Goal: Task Accomplishment & Management: Use online tool/utility

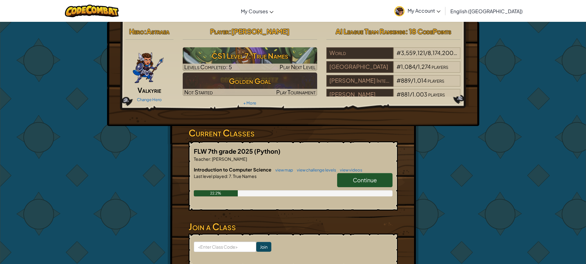
click at [373, 177] on span "Continue" at bounding box center [365, 179] width 24 height 7
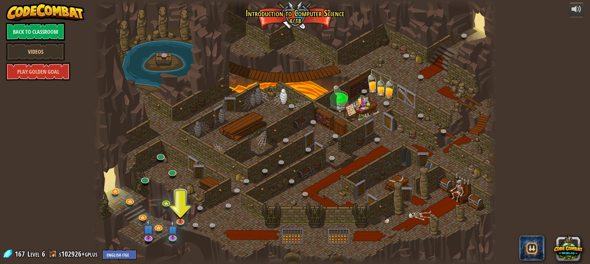
click at [186, 220] on div at bounding box center [295, 132] width 404 height 264
click at [184, 219] on img at bounding box center [180, 209] width 10 height 24
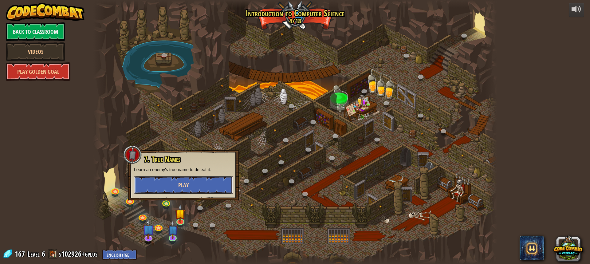
click at [171, 181] on button "Play" at bounding box center [183, 185] width 99 height 18
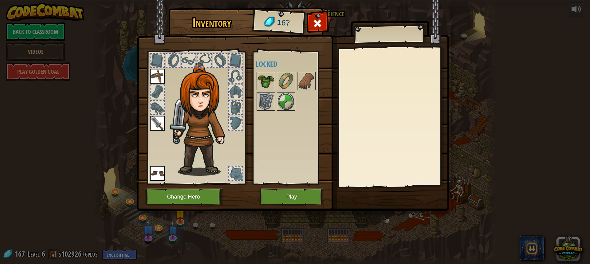
click at [268, 81] on img at bounding box center [265, 81] width 17 height 17
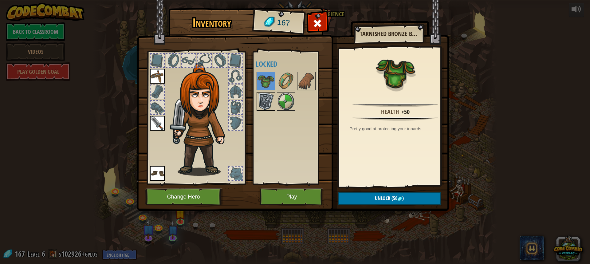
click at [271, 99] on img at bounding box center [265, 101] width 17 height 17
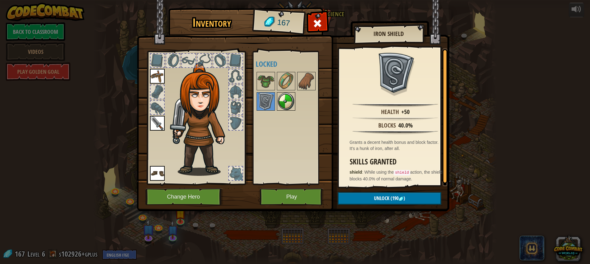
click at [278, 100] on img at bounding box center [286, 101] width 17 height 17
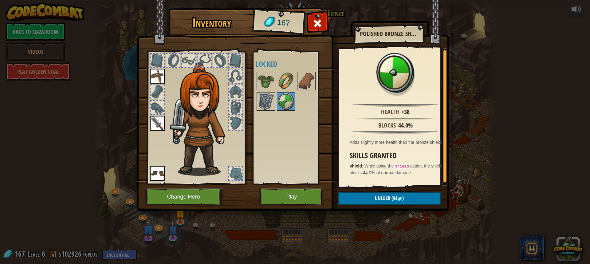
click at [280, 88] on img at bounding box center [286, 81] width 17 height 17
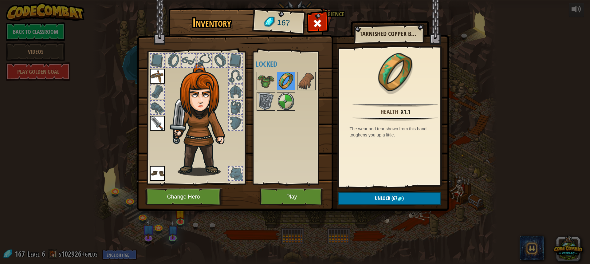
click at [294, 83] on img at bounding box center [286, 81] width 17 height 17
drag, startPoint x: 300, startPoint y: 83, endPoint x: 305, endPoint y: 109, distance: 26.8
click at [300, 83] on img at bounding box center [306, 81] width 17 height 17
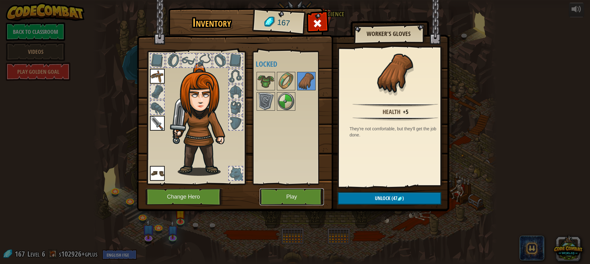
click at [299, 196] on button "Play" at bounding box center [292, 196] width 64 height 17
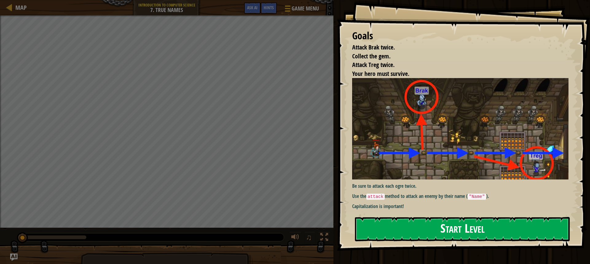
click at [482, 233] on button "Start Level" at bounding box center [462, 229] width 215 height 24
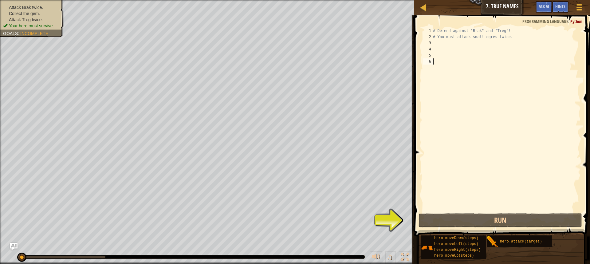
click at [434, 44] on div "# Defend against "Brak" and "Treg"! # You must attack small ogres twice." at bounding box center [506, 126] width 149 height 197
click at [495, 220] on button "Run" at bounding box center [501, 220] width 164 height 14
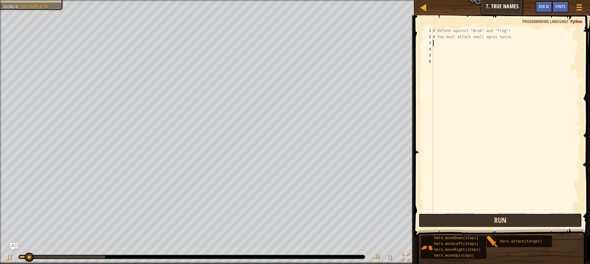
click at [496, 221] on button "Run" at bounding box center [501, 220] width 164 height 14
click at [497, 221] on button "Run" at bounding box center [501, 220] width 164 height 14
click at [498, 222] on button "Run" at bounding box center [501, 220] width 164 height 14
type textarea "h"
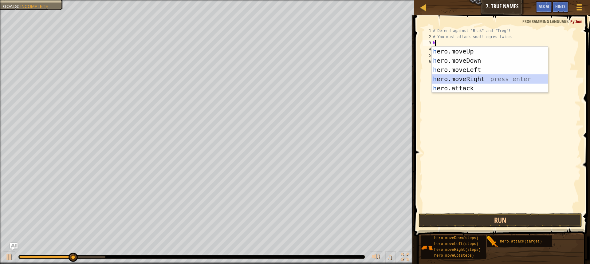
click at [509, 79] on div "h ero.moveUp press enter h ero.moveDown press enter h ero.moveLeft press enter …" at bounding box center [490, 79] width 116 height 65
type textarea "h"
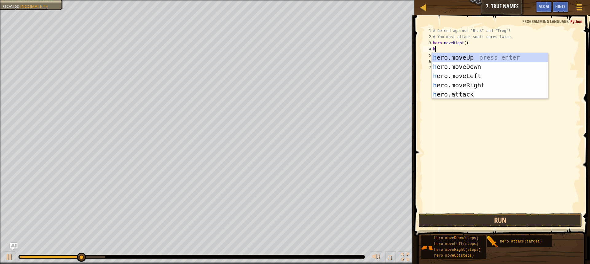
click at [509, 79] on div "h ero.moveUp press enter h ero.moveDown press enter h ero.moveLeft press enter …" at bounding box center [490, 85] width 116 height 65
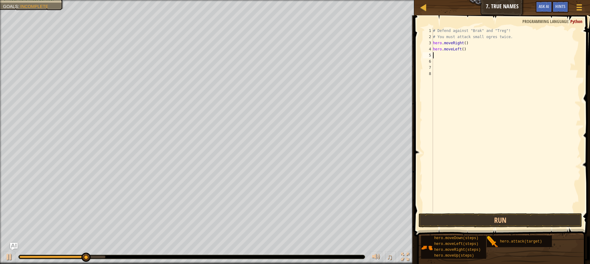
type textarea "h"
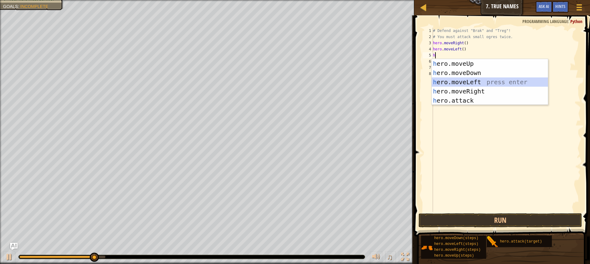
click at [509, 79] on div "h ero.moveUp press enter h ero.moveDown press enter h ero.moveLeft press enter …" at bounding box center [490, 91] width 116 height 65
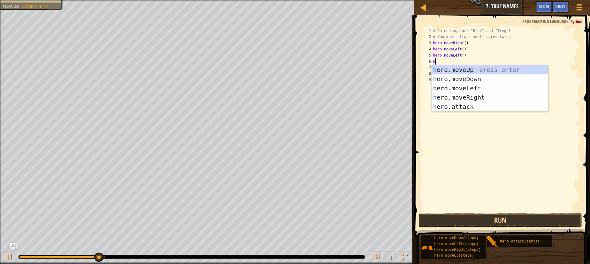
type textarea "h"
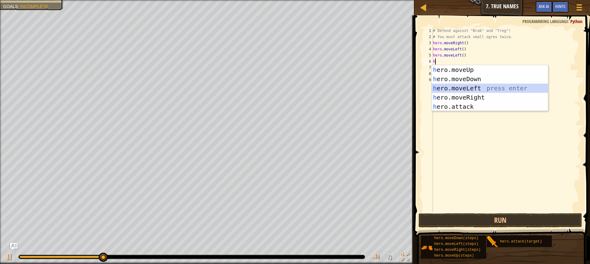
click at [509, 79] on div "h ero.moveUp press enter h ero.moveDown press enter h ero.moveLeft press enter …" at bounding box center [490, 97] width 116 height 65
type textarea "h"
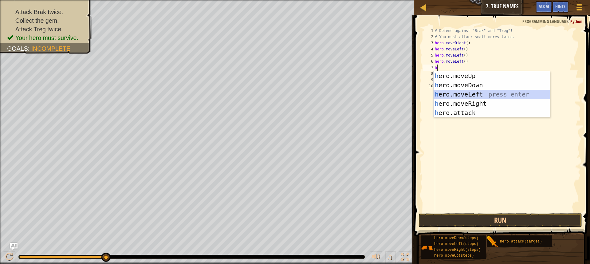
click at [509, 79] on div "h ero.moveUp press enter h ero.moveDown press enter h ero.moveLeft press enter …" at bounding box center [492, 103] width 116 height 65
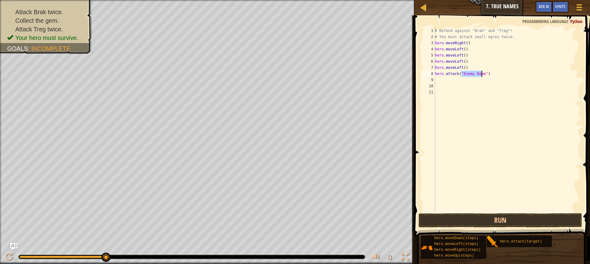
type textarea "hero.attack("h")"
click at [508, 79] on div "# Defend against "Brak" and "Treg"! # You must attack small ogres twice. hero .…" at bounding box center [507, 126] width 147 height 197
drag, startPoint x: 542, startPoint y: 226, endPoint x: 539, endPoint y: 222, distance: 5.4
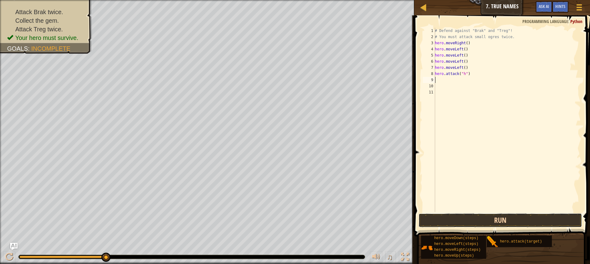
click at [540, 223] on button "Run" at bounding box center [501, 220] width 164 height 14
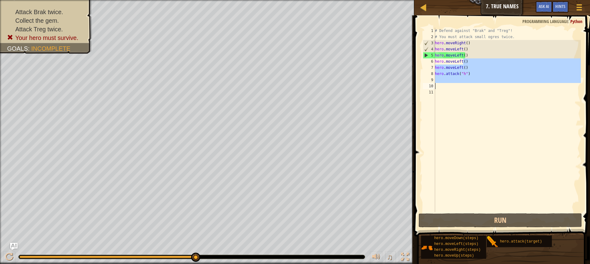
drag, startPoint x: 464, startPoint y: 62, endPoint x: 436, endPoint y: 82, distance: 34.2
click at [436, 83] on div "# Defend against "Brak" and "Treg"! # You must attack small ogres twice. hero .…" at bounding box center [507, 126] width 147 height 197
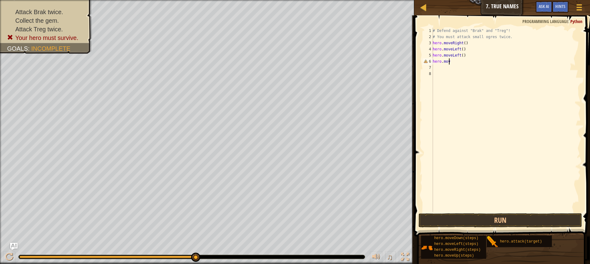
type textarea "h"
type textarea "\"
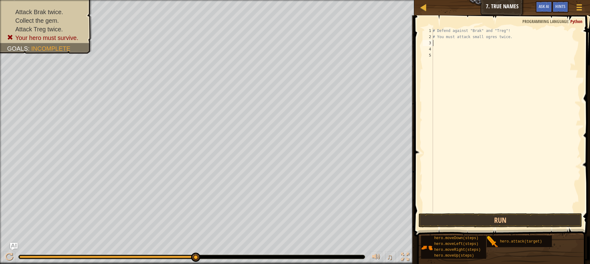
type textarea "# You must attack small ogres twice."
click at [509, 41] on div "# Defend against "Brak" and "Treg"! # You must attack small ogres twice." at bounding box center [506, 126] width 149 height 197
click at [580, 10] on span at bounding box center [580, 9] width 6 height 1
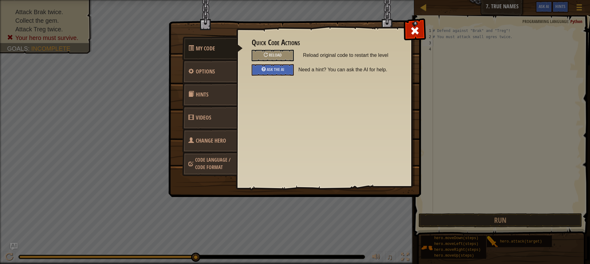
click at [262, 61] on div "Quick Code Actions Reload Reload original code to restart the level Ask the AI …" at bounding box center [324, 56] width 145 height 37
click at [269, 52] on div "Reload" at bounding box center [273, 55] width 42 height 11
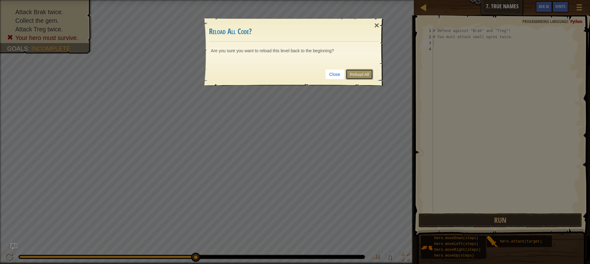
click at [362, 76] on link "Reload All" at bounding box center [359, 74] width 27 height 10
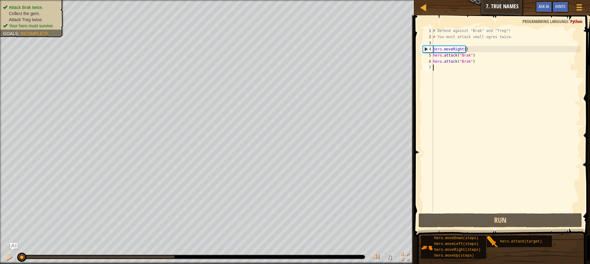
click at [45, 6] on li "Attack Brak twice." at bounding box center [31, 7] width 56 height 6
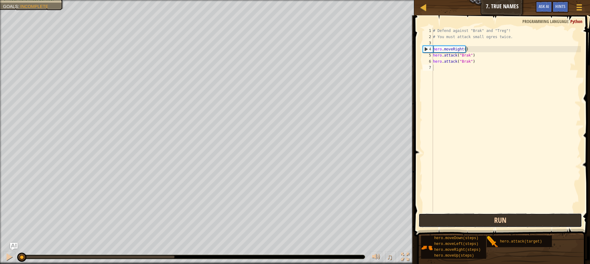
click at [506, 223] on button "Run" at bounding box center [501, 220] width 164 height 14
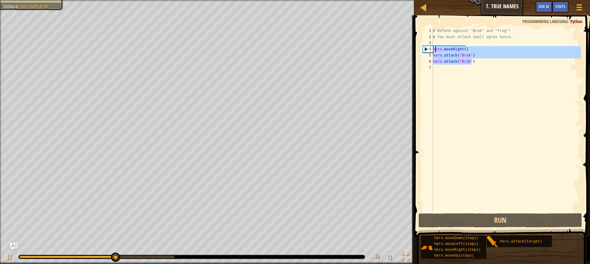
drag, startPoint x: 482, startPoint y: 62, endPoint x: 433, endPoint y: 48, distance: 50.6
click at [433, 48] on div "# Defend against "Brak" and "Treg"! # You must attack small ogres twice. hero .…" at bounding box center [506, 126] width 149 height 197
type textarea "hero.moveRight() hero.attack("Brak")"
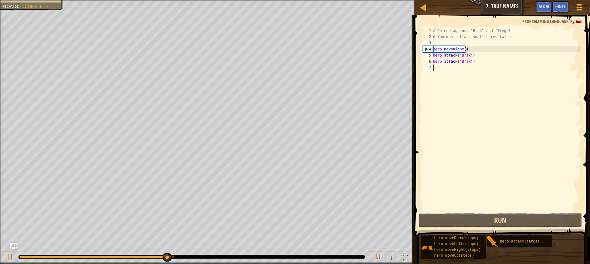
click at [472, 69] on div "# Defend against "Brak" and "Treg"! # You must attack small ogres twice. hero .…" at bounding box center [506, 126] width 149 height 197
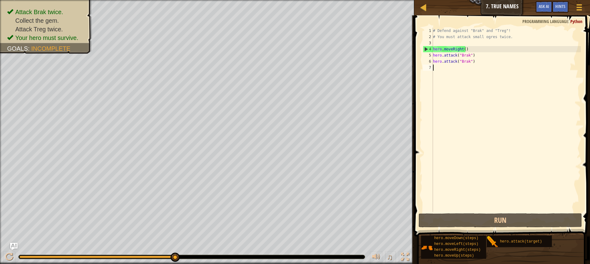
paste textarea "hero.attack("Brak")"
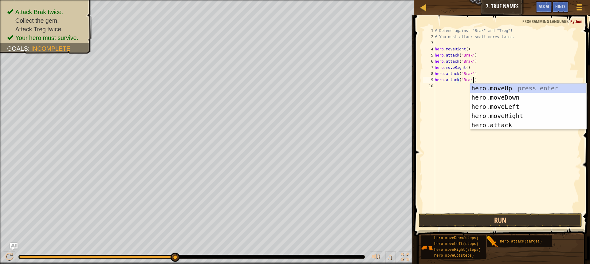
click at [466, 74] on div "# Defend against "Brak" and "Treg"! # You must attack small ogres twice. hero .…" at bounding box center [507, 126] width 147 height 197
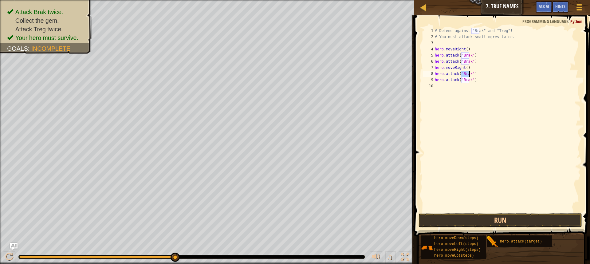
click at [466, 74] on div "# Defend against "Brak" and "Treg"! # You must attack small ogres twice. hero .…" at bounding box center [507, 126] width 147 height 197
drag, startPoint x: 469, startPoint y: 80, endPoint x: 461, endPoint y: 81, distance: 8.0
click at [461, 80] on div "# Defend against "Brak" and "Treg"! # You must attack small ogres twice. hero .…" at bounding box center [507, 126] width 147 height 197
click at [469, 219] on button "Run" at bounding box center [501, 220] width 164 height 14
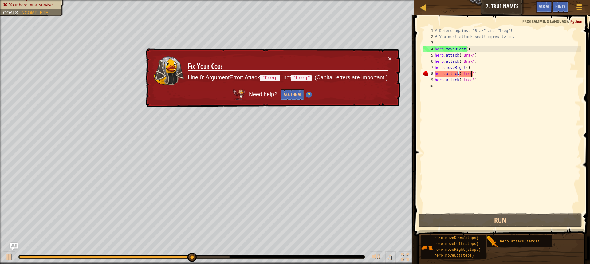
click at [472, 73] on div "# Defend against "Brak" and "Treg"! # You must attack small ogres twice. hero .…" at bounding box center [507, 126] width 147 height 197
click at [493, 78] on div "# Defend against "Brak" and "Treg"! # You must attack small ogres twice. hero .…" at bounding box center [507, 126] width 147 height 197
type textarea "hero.attack("treg") hero.attack("treg")"
click at [484, 111] on div "# Defend against "Brak" and "Treg"! # You must attack small ogres twice. hero .…" at bounding box center [507, 126] width 147 height 197
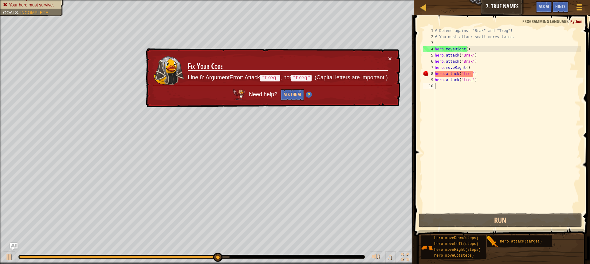
drag, startPoint x: 481, startPoint y: 114, endPoint x: 476, endPoint y: 124, distance: 11.3
click at [481, 114] on div "# Defend against "Brak" and "Treg"! # You must attack small ogres twice. hero .…" at bounding box center [507, 126] width 147 height 197
drag, startPoint x: 476, startPoint y: 124, endPoint x: 471, endPoint y: 122, distance: 5.0
click at [471, 122] on div "# Defend against "Brak" and "Treg"! # You must attack small ogres twice. hero .…" at bounding box center [507, 126] width 147 height 197
drag, startPoint x: 471, startPoint y: 122, endPoint x: 425, endPoint y: 122, distance: 45.8
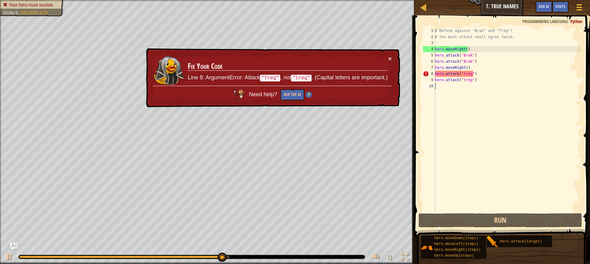
click at [466, 122] on div "# Defend against "Brak" and "Treg"! # You must attack small ogres twice. hero .…" at bounding box center [507, 126] width 147 height 197
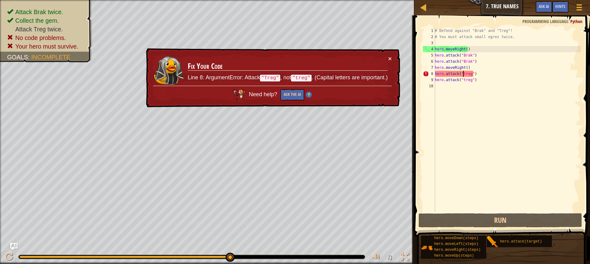
click at [463, 74] on div "# Defend against "Brak" and "Treg"! # You must attack small ogres twice. hero .…" at bounding box center [507, 126] width 147 height 197
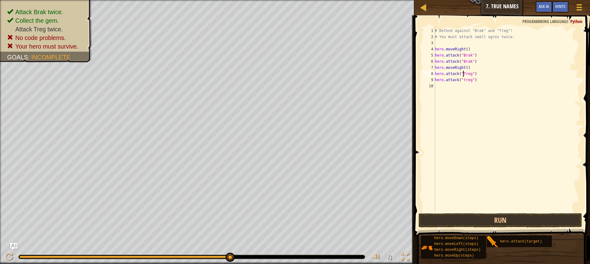
scroll to position [3, 2]
click at [464, 81] on div "# Defend against "Brak" and "Treg"! # You must attack small ogres twice. hero .…" at bounding box center [507, 126] width 147 height 197
type textarea "hero.attack("Treg")"
click at [509, 216] on button "Run" at bounding box center [501, 220] width 164 height 14
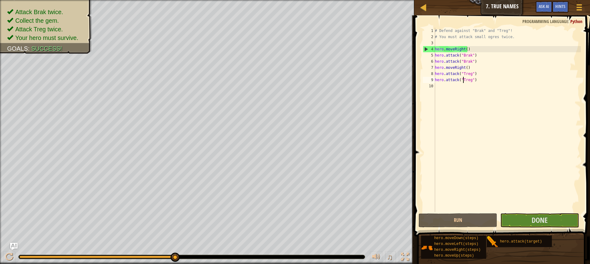
click at [460, 85] on div "# Defend against "Brak" and "Treg"! # You must attack small ogres twice. hero .…" at bounding box center [507, 126] width 147 height 197
type textarea "h"
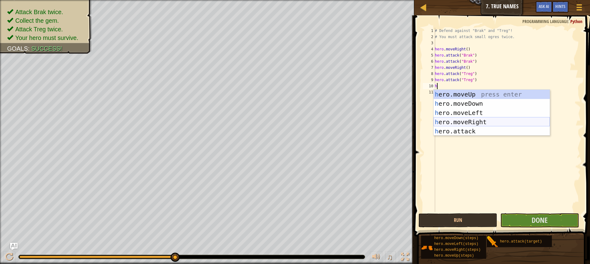
click at [482, 120] on div "h ero.moveUp press enter h ero.moveDown press enter h ero.moveLeft press enter …" at bounding box center [492, 122] width 116 height 65
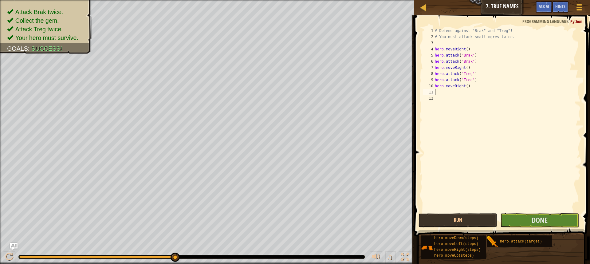
click at [465, 85] on div "# Defend against "Brak" and "Treg"! # You must attack small ogres twice. hero .…" at bounding box center [507, 126] width 147 height 197
type textarea "hero.moveRight(2)"
click at [533, 221] on span "Done" at bounding box center [540, 220] width 16 height 10
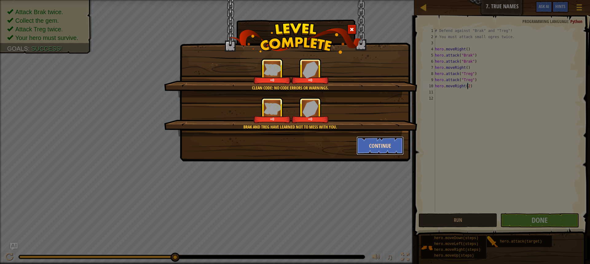
click at [390, 151] on button "Continue" at bounding box center [381, 145] width 48 height 18
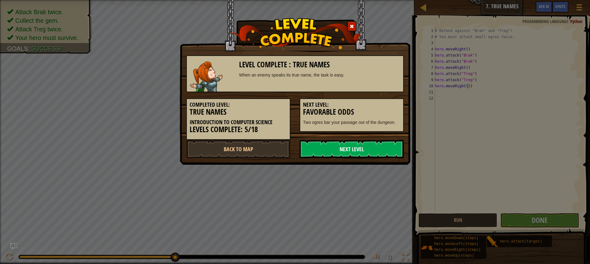
click at [393, 149] on link "Next Level" at bounding box center [352, 149] width 104 height 18
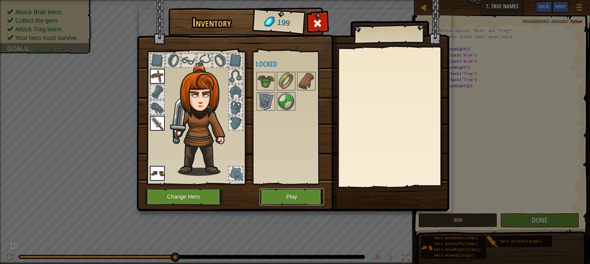
click at [287, 199] on button "Play" at bounding box center [292, 196] width 64 height 17
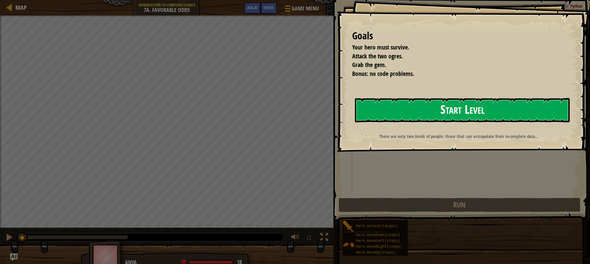
click at [395, 117] on button "Start Level" at bounding box center [462, 110] width 215 height 24
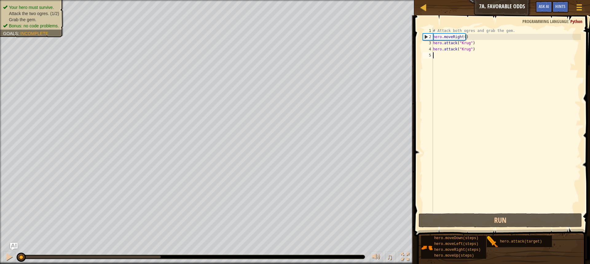
type textarea "h"
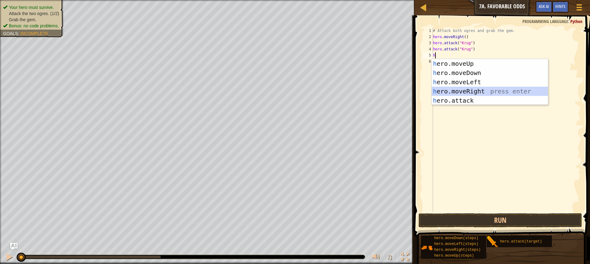
click at [476, 89] on div "h ero.moveUp press enter h ero.moveDown press enter h ero.moveLeft press enter …" at bounding box center [490, 91] width 116 height 65
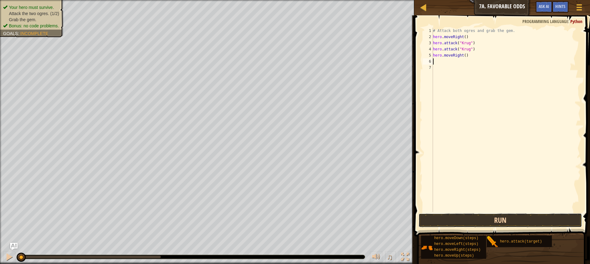
click at [460, 217] on button "Run" at bounding box center [501, 220] width 164 height 14
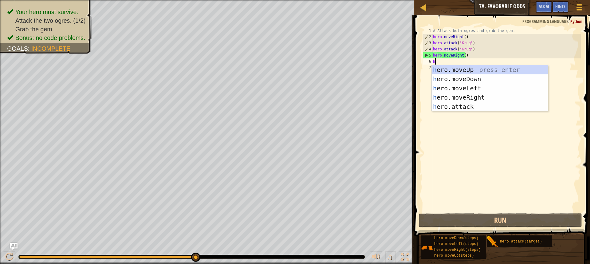
type textarea "h"
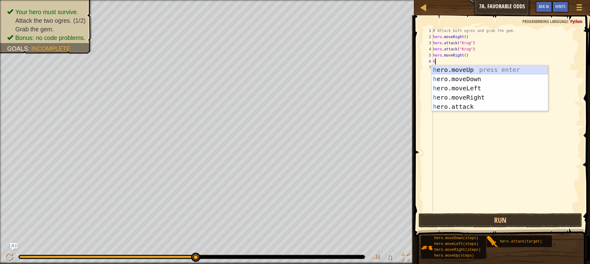
click at [449, 69] on div "h ero.moveUp press enter h ero.moveDown press enter h ero.moveLeft press enter …" at bounding box center [490, 97] width 116 height 65
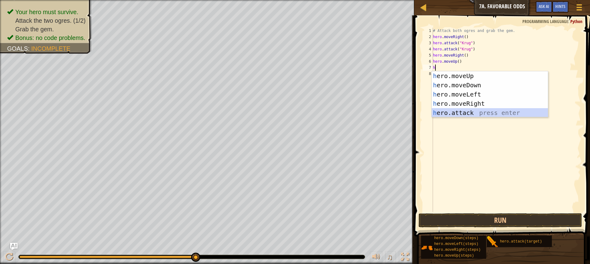
click at [464, 110] on div "h ero.moveUp press enter h ero.moveDown press enter h ero.moveLeft press enter …" at bounding box center [490, 103] width 116 height 65
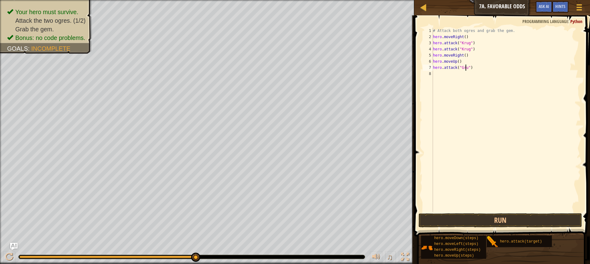
scroll to position [3, 3]
type textarea "hero.attack("Grump")"
click at [444, 73] on div "# Attack both ogres and grab the gem. hero . moveRight ( ) hero . attack ( "[PE…" at bounding box center [506, 126] width 149 height 197
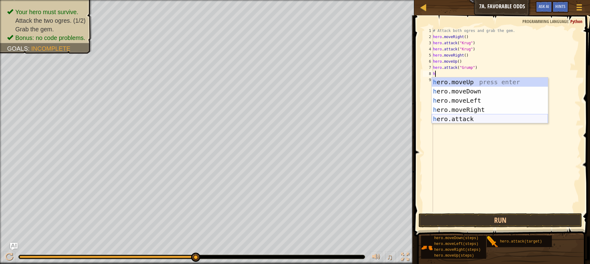
click at [458, 121] on div "h ero.moveUp press enter h ero.moveDown press enter h ero.moveLeft press enter …" at bounding box center [490, 109] width 116 height 65
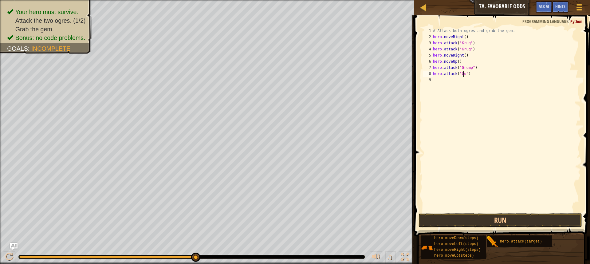
scroll to position [3, 2]
type textarea "hero.attack("Gump")"
click at [454, 77] on div "# Attack both ogres and grab the gem. hero . moveRight ( ) hero . attack ( "[PE…" at bounding box center [506, 126] width 149 height 197
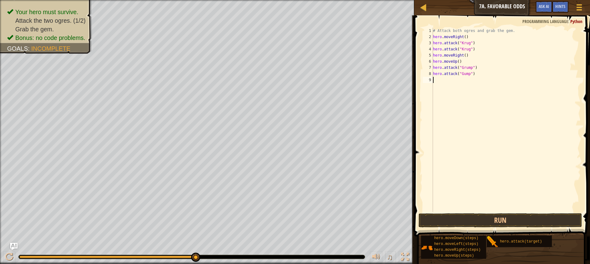
type textarea "h"
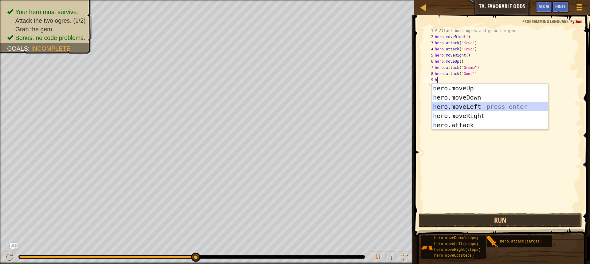
click at [507, 106] on div "h ero.moveUp press enter h ero.moveDown press enter h ero.moveLeft press enter …" at bounding box center [490, 116] width 116 height 65
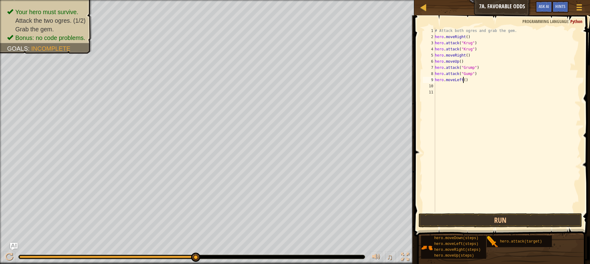
click at [463, 80] on div "# Attack both ogres and grab the gem. hero . moveRight ( ) hero . attack ( "[PE…" at bounding box center [507, 126] width 147 height 197
click at [517, 219] on button "Run" at bounding box center [501, 220] width 164 height 14
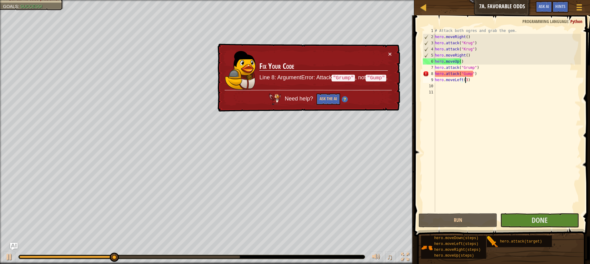
click at [462, 74] on div "# Attack both ogres and grab the gem. hero . moveRight ( ) hero . attack ( "[PE…" at bounding box center [507, 126] width 147 height 197
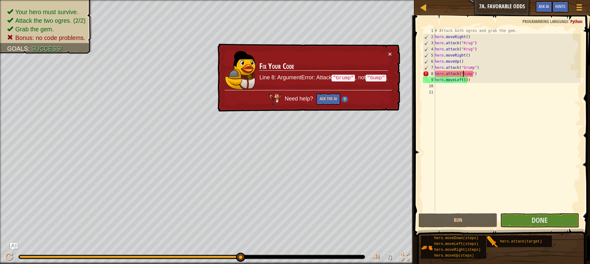
scroll to position [3, 2]
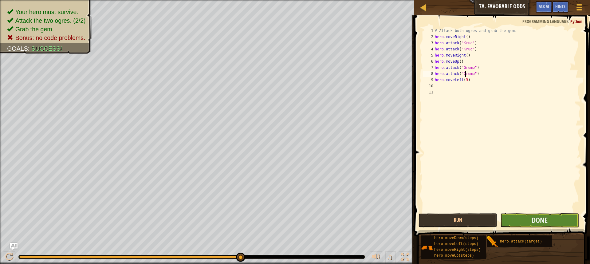
type textarea "hero.attack("Grump")"
click at [552, 227] on button "Done" at bounding box center [539, 220] width 79 height 14
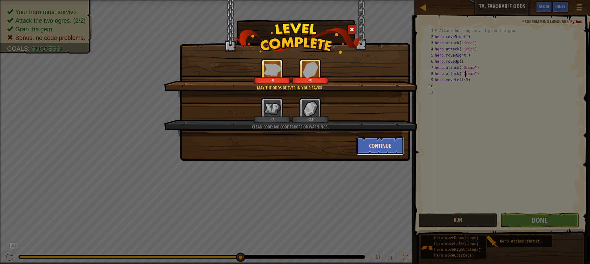
click at [387, 148] on button "Continue" at bounding box center [381, 145] width 48 height 18
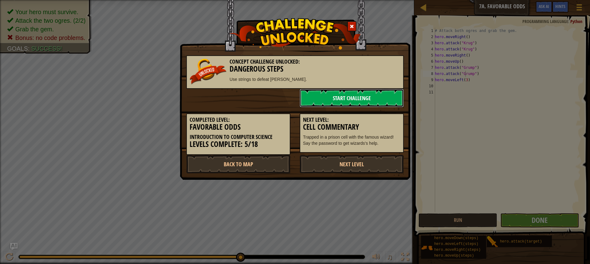
click at [366, 91] on link "Start Challenge" at bounding box center [352, 98] width 104 height 18
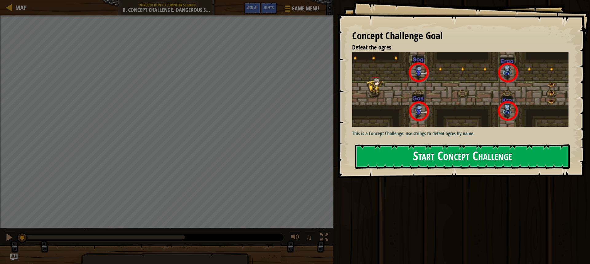
click at [466, 109] on img at bounding box center [462, 89] width 221 height 75
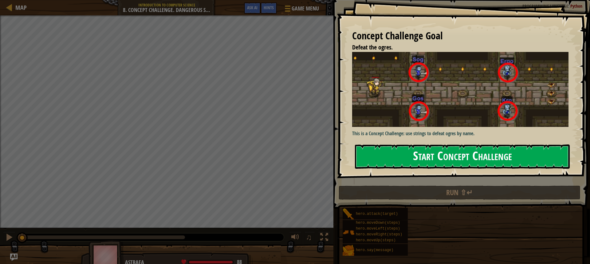
click at [470, 150] on button "Start Concept Challenge" at bounding box center [462, 156] width 215 height 24
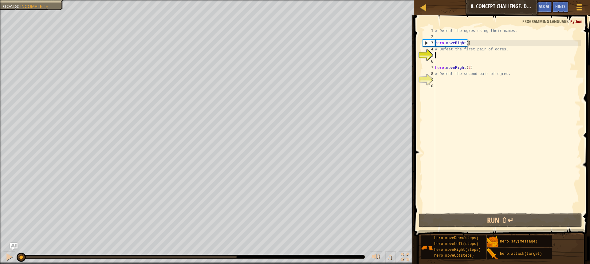
type textarea "h"
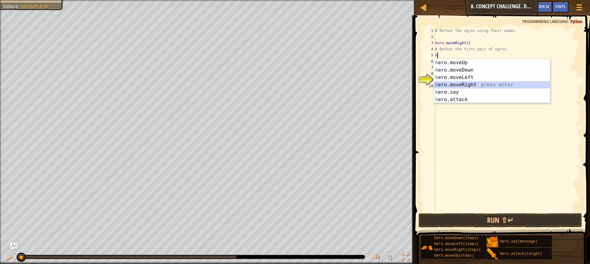
click at [473, 84] on div "h ero.moveUp press enter h ero.moveDown press enter h ero.moveLeft press enter …" at bounding box center [492, 88] width 116 height 59
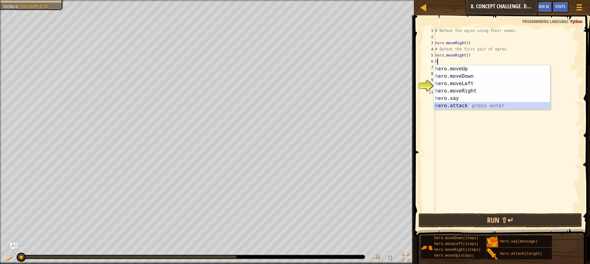
click at [467, 106] on div "h ero.moveUp press enter h ero.moveDown press enter h ero.moveLeft press enter …" at bounding box center [492, 94] width 116 height 59
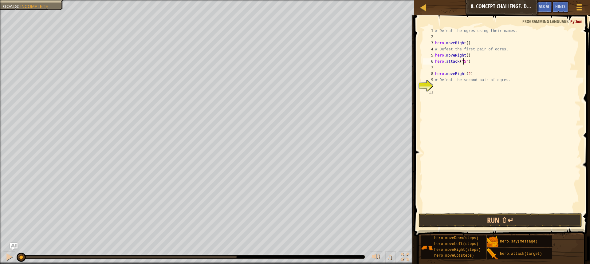
scroll to position [3, 2]
type textarea "hero.attack("Sog")"
click at [449, 69] on div "# Defeat the ogres using their names. hero . moveRight ( ) # Defeat the first p…" at bounding box center [507, 126] width 147 height 197
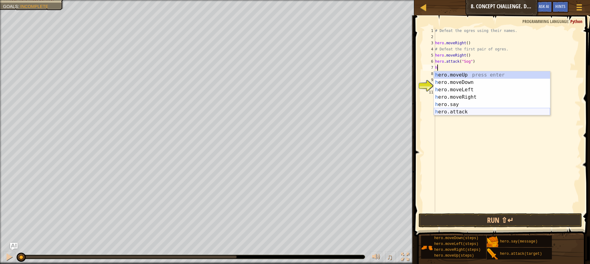
click at [473, 110] on div "h ero.moveUp press enter h ero.moveDown press enter h ero.moveLeft press enter …" at bounding box center [492, 100] width 116 height 59
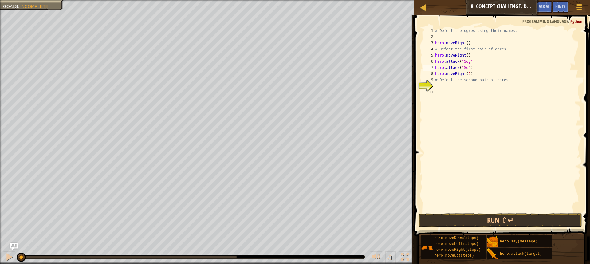
scroll to position [3, 2]
click at [472, 72] on div "# Defeat the ogres using their names. hero . moveRight ( ) # Defeat the first p…" at bounding box center [507, 126] width 147 height 197
type textarea "hero.moveRight(2)"
drag, startPoint x: 470, startPoint y: 72, endPoint x: 435, endPoint y: 75, distance: 35.2
click at [435, 75] on div "# Defeat the ogres using their names. hero . moveRight ( ) # Defeat the first p…" at bounding box center [507, 126] width 147 height 197
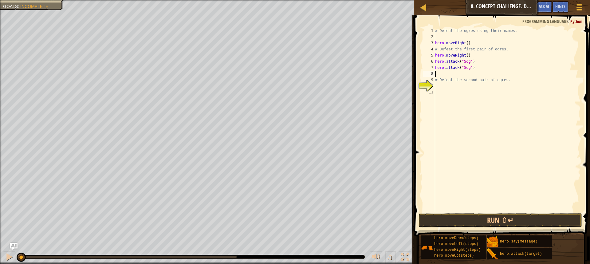
scroll to position [3, 0]
type textarea "g"
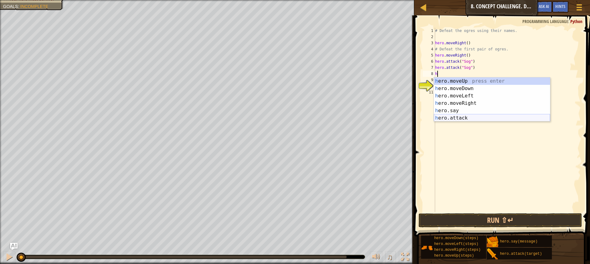
click at [465, 116] on div "h ero.moveUp press enter h ero.moveDown press enter h ero.moveLeft press enter …" at bounding box center [492, 106] width 116 height 59
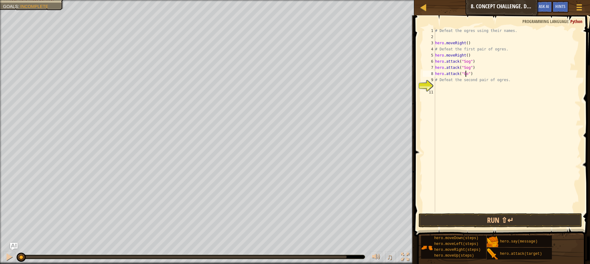
scroll to position [3, 2]
click at [449, 80] on div "# Defeat the ogres using their names. hero . moveRight ( ) # Defeat the first p…" at bounding box center [507, 126] width 147 height 197
type textarea "# Defeat the second pair of ogres."
drag, startPoint x: 504, startPoint y: 81, endPoint x: 434, endPoint y: 79, distance: 69.8
click at [434, 79] on div "# Defeat the second pair of ogres. 1 2 3 4 5 6 7 8 9 10 11 # Defeat the ogres u…" at bounding box center [501, 120] width 159 height 184
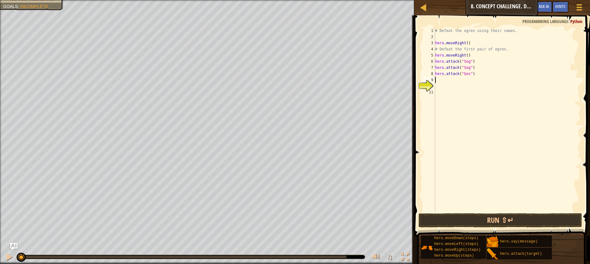
scroll to position [3, 0]
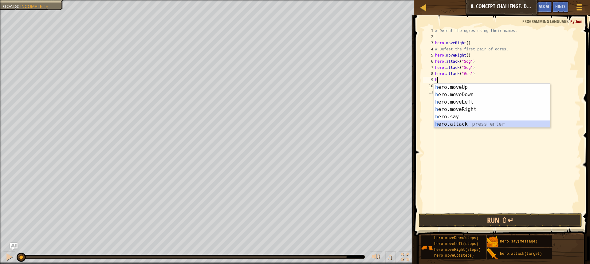
click at [463, 124] on div "h ero.moveUp press enter h ero.moveDown press enter h ero.moveLeft press enter …" at bounding box center [492, 113] width 116 height 59
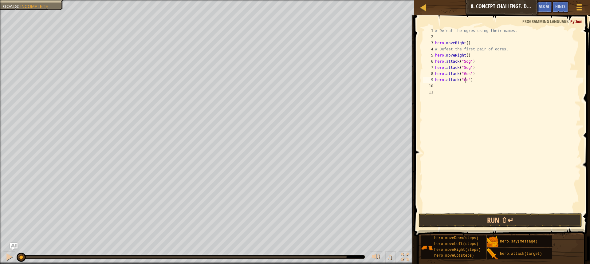
scroll to position [3, 2]
type textarea "hero.attack("Gos")"
click at [457, 89] on div "# Defeat the ogres using their names. hero . moveRight ( ) # Defeat the first p…" at bounding box center [507, 126] width 147 height 197
click at [452, 88] on div "# Defeat the ogres using their names. hero . moveRight ( ) # Defeat the first p…" at bounding box center [507, 126] width 147 height 197
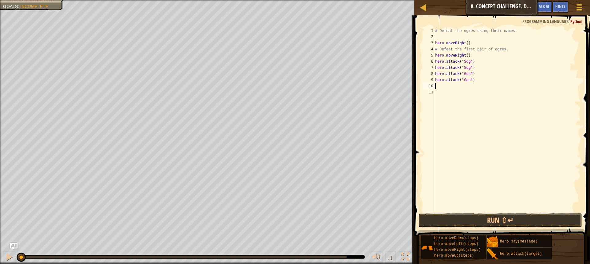
type textarea "h"
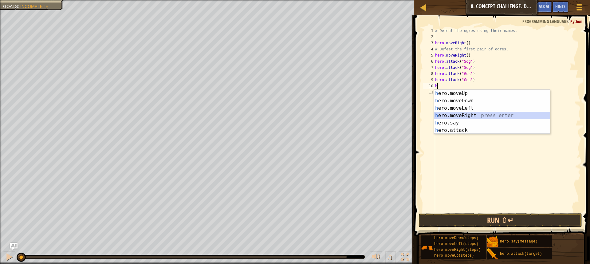
click at [483, 113] on div "h ero.moveUp press enter h ero.moveDown press enter h ero.moveLeft press enter …" at bounding box center [492, 119] width 116 height 59
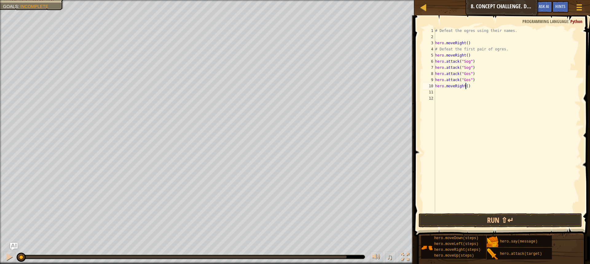
click at [465, 85] on div "# Defeat the ogres using their names. hero . moveRight ( ) # Defeat the first p…" at bounding box center [507, 126] width 147 height 197
type textarea "hero.moveRight(1)"
click at [455, 93] on div "# Defeat the ogres using their names. hero . moveRight ( ) # Defeat the first p…" at bounding box center [507, 126] width 147 height 197
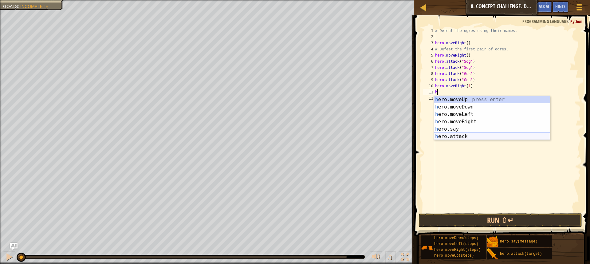
click at [453, 138] on div "h ero.moveUp press enter h ero.moveDown press enter h ero.moveLeft press enter …" at bounding box center [492, 125] width 116 height 59
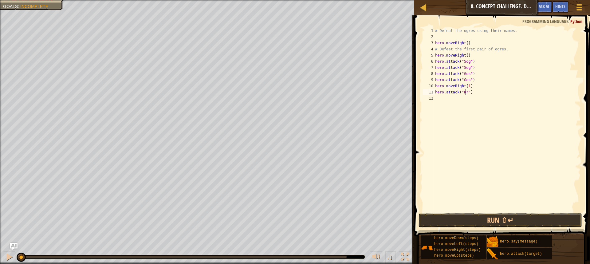
scroll to position [3, 2]
type textarea "hero.attack("Kro")"
click at [437, 98] on div "# Defeat the ogres using their names. hero . moveRight ( ) # Defeat the first p…" at bounding box center [507, 126] width 147 height 197
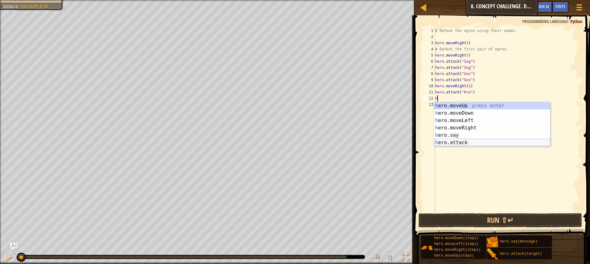
click at [459, 144] on div "h ero.moveUp press enter h ero.moveDown press enter h ero.moveLeft press enter …" at bounding box center [492, 131] width 116 height 59
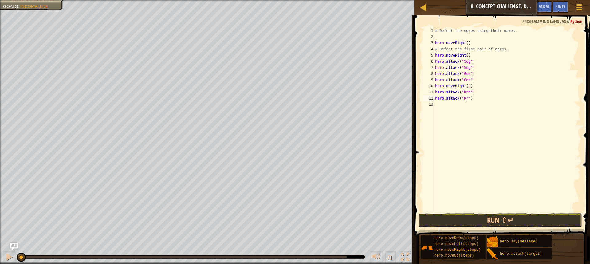
scroll to position [3, 2]
type textarea "hero.attack("Kro")"
click at [451, 102] on div "# Defeat the ogres using their names. hero . moveRight ( ) # Defeat the first p…" at bounding box center [507, 126] width 147 height 197
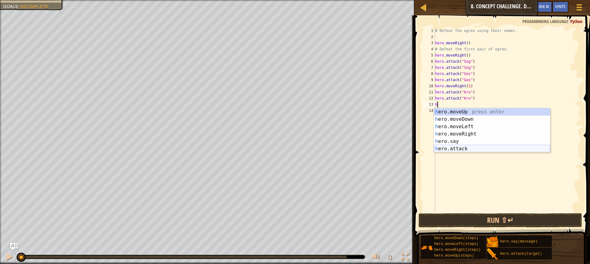
click at [472, 148] on div "h ero.moveUp press enter h ero.moveDown press enter h ero.moveLeft press enter …" at bounding box center [492, 137] width 116 height 59
type textarea "hero.attack("Enemy Name")"
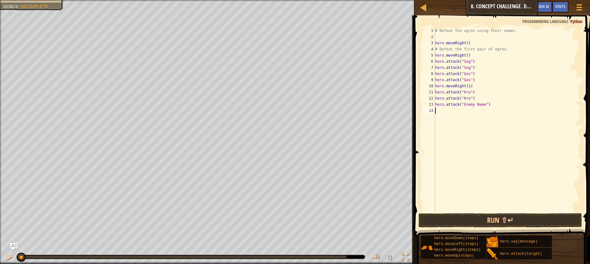
click at [441, 114] on div "# Defeat the ogres using their names. hero . moveRight ( ) # Defeat the first p…" at bounding box center [507, 126] width 147 height 197
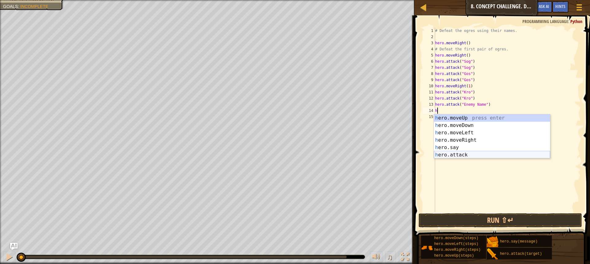
click at [466, 156] on div "h ero.moveUp press enter h ero.moveDown press enter h ero.moveLeft press enter …" at bounding box center [492, 143] width 116 height 59
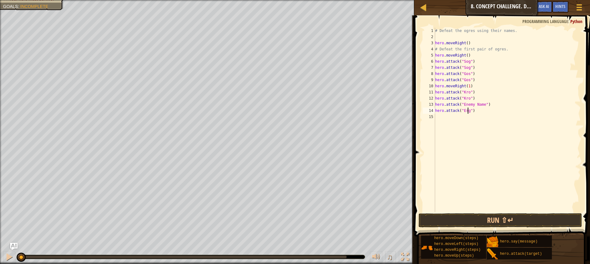
scroll to position [3, 3]
click at [478, 105] on div "# Defeat the ogres using their names. hero . moveRight ( ) # Defeat the first p…" at bounding box center [507, 126] width 147 height 197
drag, startPoint x: 481, startPoint y: 105, endPoint x: 461, endPoint y: 104, distance: 19.7
click at [461, 104] on div "# Defeat the ogres using their names. hero . moveRight ( ) # Defeat the first p…" at bounding box center [507, 126] width 147 height 197
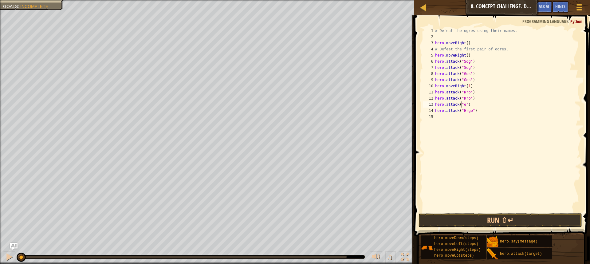
click at [463, 106] on div "# Defeat the ogres using their names. hero . moveRight ( ) # Defeat the first p…" at bounding box center [507, 126] width 147 height 197
click at [446, 108] on div "# Defeat the ogres using their names. hero . moveRight ( ) # Defeat the first p…" at bounding box center [507, 126] width 147 height 197
drag, startPoint x: 450, startPoint y: 113, endPoint x: 450, endPoint y: 117, distance: 3.4
click at [450, 116] on div "# Defeat the ogres using their names. hero . moveRight ( ) # Defeat the first p…" at bounding box center [507, 126] width 147 height 197
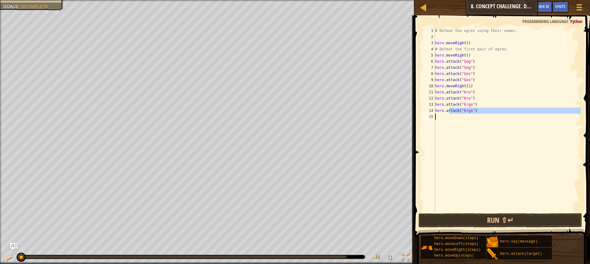
type textarea "hero.attack("Ergo")"
click at [453, 117] on div "# Defeat the ogres using their names. hero . moveRight ( ) # Defeat the first p…" at bounding box center [507, 120] width 147 height 184
type textarea "h"
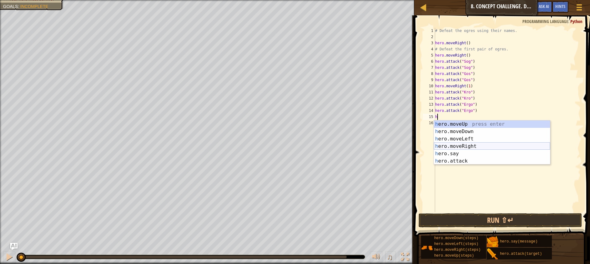
click at [487, 144] on div "h ero.moveUp press enter h ero.moveDown press enter h ero.moveLeft press enter …" at bounding box center [492, 150] width 116 height 59
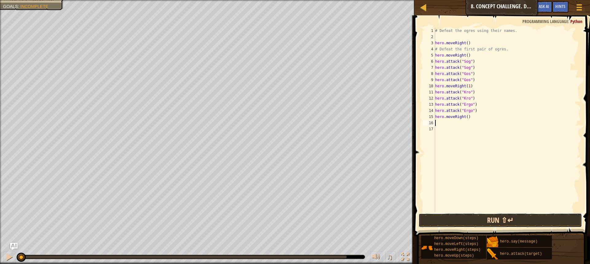
click at [469, 217] on button "Run ⇧↵" at bounding box center [501, 220] width 164 height 14
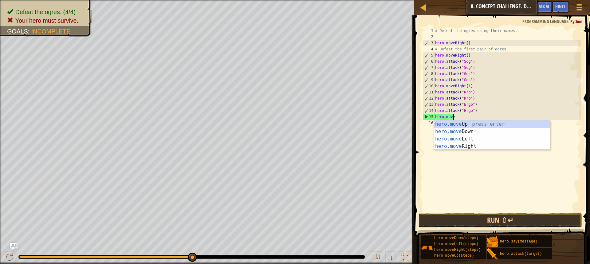
type textarea "hero"
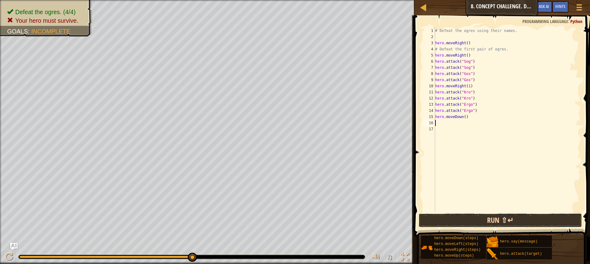
click at [445, 216] on button "Run ⇧↵" at bounding box center [501, 220] width 164 height 14
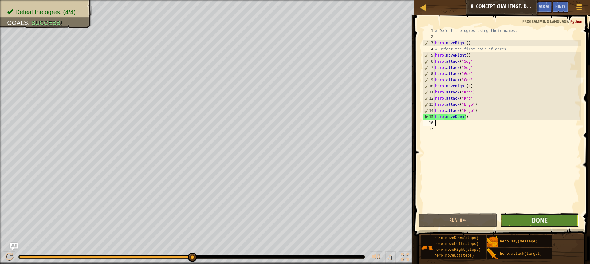
click at [554, 216] on button "Done" at bounding box center [539, 220] width 79 height 14
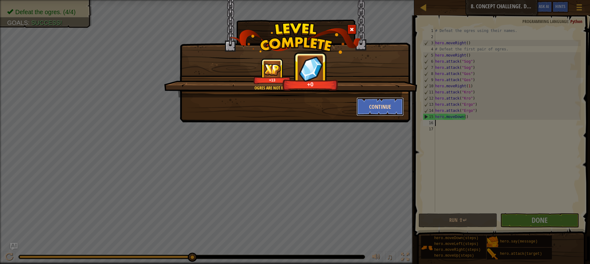
click at [394, 105] on button "Continue" at bounding box center [381, 106] width 48 height 18
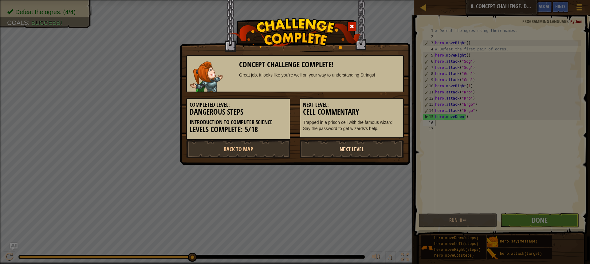
click at [371, 144] on link "Next Level" at bounding box center [352, 149] width 104 height 18
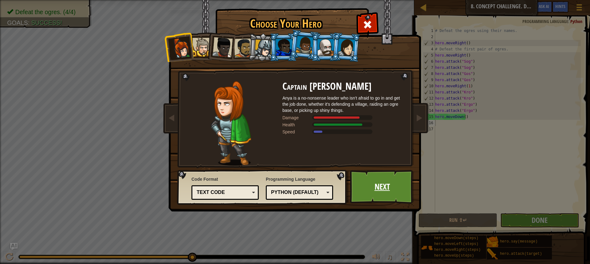
click at [393, 188] on link "Next" at bounding box center [382, 187] width 64 height 34
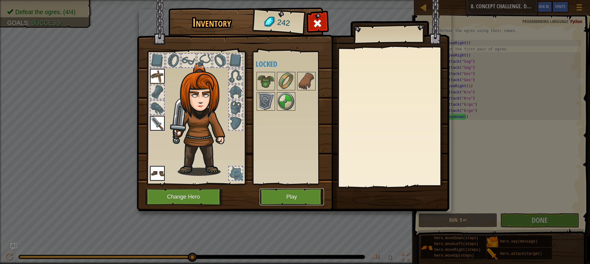
click at [309, 198] on button "Play" at bounding box center [292, 196] width 64 height 17
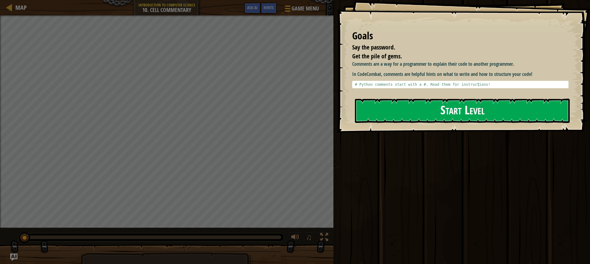
click at [400, 113] on button "Start Level" at bounding box center [462, 111] width 215 height 24
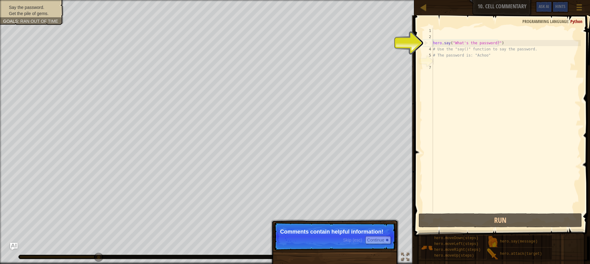
click at [359, 255] on div "Skip (esc) Continue Comments contain helpful information!" at bounding box center [335, 267] width 128 height 91
click at [372, 237] on button "Continue" at bounding box center [379, 240] width 26 height 8
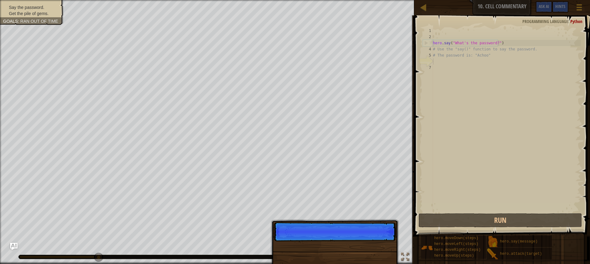
scroll to position [3, 0]
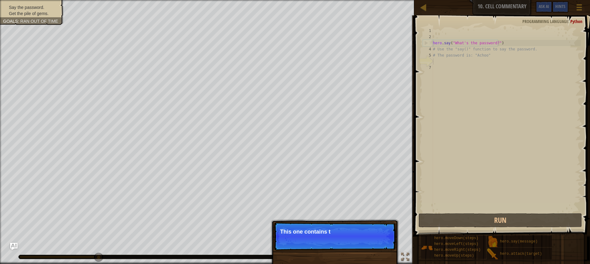
drag, startPoint x: 325, startPoint y: 225, endPoint x: 320, endPoint y: 222, distance: 5.9
click at [325, 224] on p "Skip (esc) Continue This one contains t" at bounding box center [335, 236] width 122 height 28
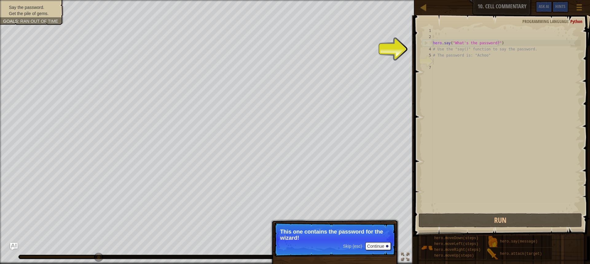
drag, startPoint x: 480, startPoint y: 26, endPoint x: 477, endPoint y: 41, distance: 15.0
click at [479, 29] on div "1 2 3 4 5 6 7 hero . say ( "What's the password?" ) # Use the "say()" function …" at bounding box center [502, 137] width 178 height 239
drag, startPoint x: 477, startPoint y: 42, endPoint x: 467, endPoint y: 63, distance: 22.7
click at [474, 50] on div "hero . say ( "What's the password?" ) # Use the "say()" function to say the pas…" at bounding box center [506, 126] width 149 height 197
type textarea "hero.say("What's the password?") # Use the "say()" function to say the password."
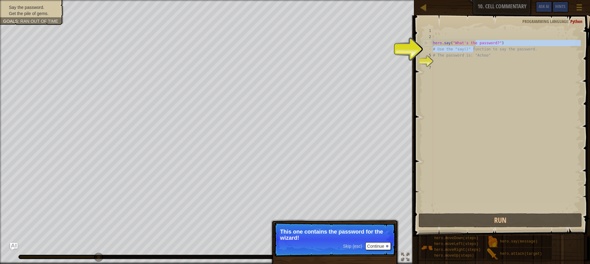
click at [465, 69] on div "hero . say ( "What's the password?" ) # Use the "say()" function to say the pas…" at bounding box center [506, 126] width 149 height 197
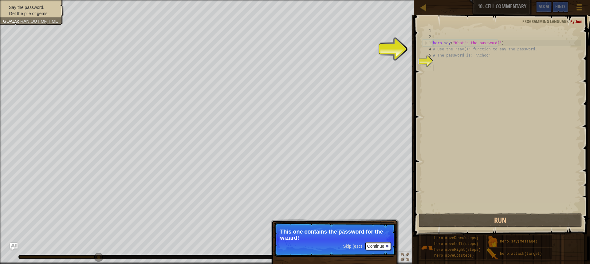
click at [459, 50] on div "hero . say ( "What's the password?" ) # Use the "say()" function to say the pas…" at bounding box center [506, 126] width 149 height 197
drag, startPoint x: 384, startPoint y: 247, endPoint x: 382, endPoint y: 252, distance: 5.5
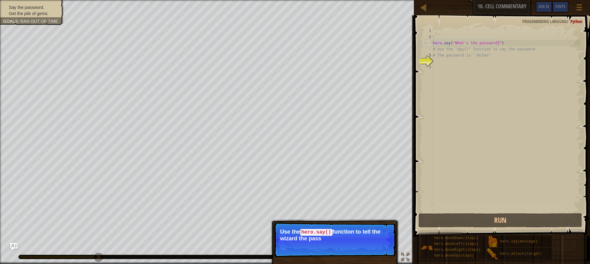
click at [369, 244] on p "Skip (esc) Continue Use the hero.say() function to tell the wizard the pass" at bounding box center [335, 239] width 122 height 35
click at [370, 242] on p "Skip (esc) Continue Use the hero.say() function to tell the wizard the password…" at bounding box center [335, 239] width 122 height 35
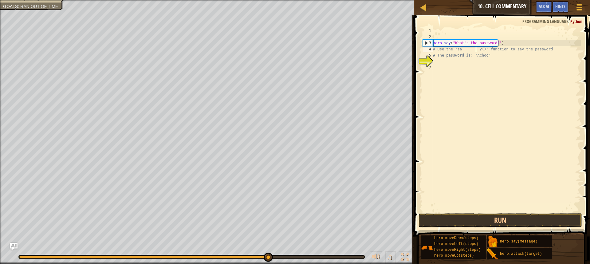
type textarea "# Use the "sa y()" function to say the password."
click at [447, 62] on div "hero . say ( "What's the password?" ) # Use the "sa y()" function to say the pa…" at bounding box center [506, 126] width 149 height 197
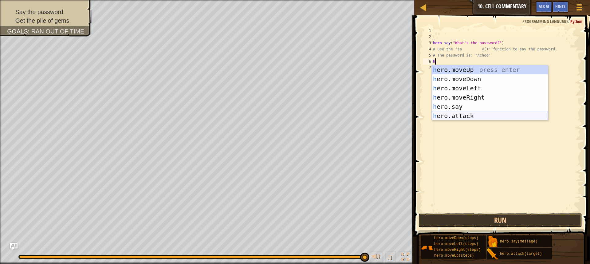
click at [479, 116] on div "h ero.moveUp press enter h ero.moveDown press enter h ero.moveLeft press enter …" at bounding box center [490, 102] width 116 height 74
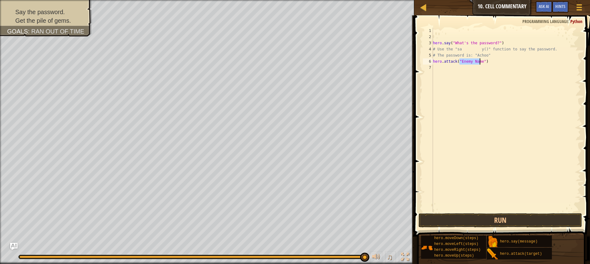
type textarea "hero.attack("")"
drag, startPoint x: 559, startPoint y: 128, endPoint x: 541, endPoint y: 164, distance: 39.7
click at [544, 152] on div "hero . say ( "What's the password?" ) # Use the "sa y()" function to say the pa…" at bounding box center [506, 126] width 149 height 197
click at [521, 223] on button "Run" at bounding box center [501, 220] width 164 height 14
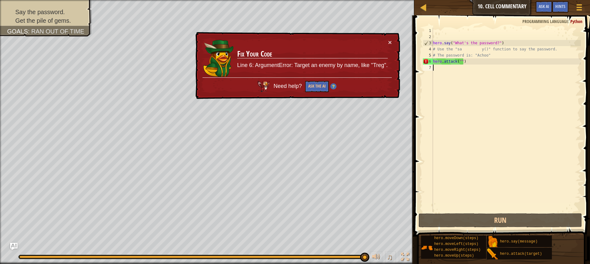
drag, startPoint x: 466, startPoint y: 65, endPoint x: 425, endPoint y: 65, distance: 40.6
click at [425, 65] on div "1 2 3 4 5 6 7 hero . say ( "What's the password?" ) # Use the "sa y()" function…" at bounding box center [501, 120] width 159 height 184
click at [467, 62] on div "hero . say ( "What's the password?" ) # Use the "sa y()" function to say the pa…" at bounding box center [506, 126] width 149 height 197
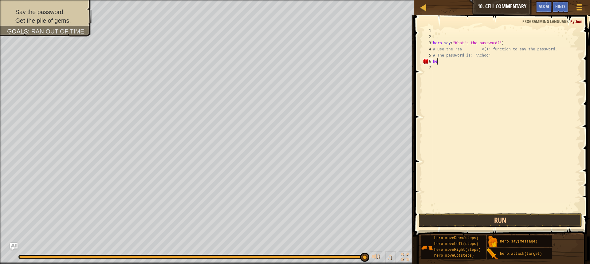
type textarea "h"
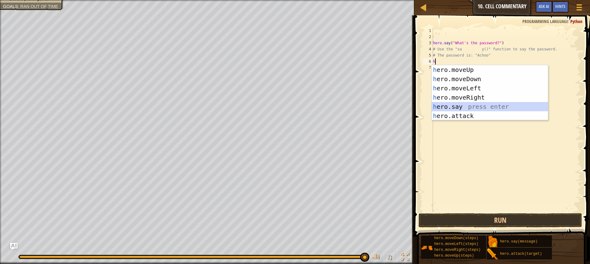
click at [469, 106] on div "h ero.moveUp press enter h ero.moveDown press enter h ero.moveLeft press enter …" at bounding box center [490, 102] width 116 height 74
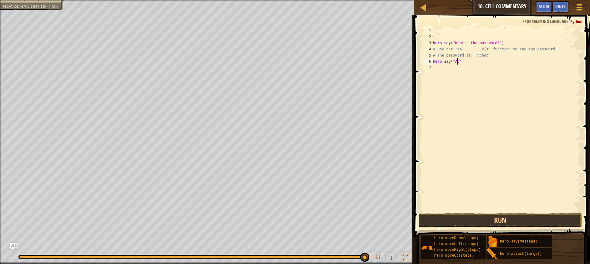
scroll to position [3, 2]
type textarea "hero.say("Achoo")"
type textarea "h"
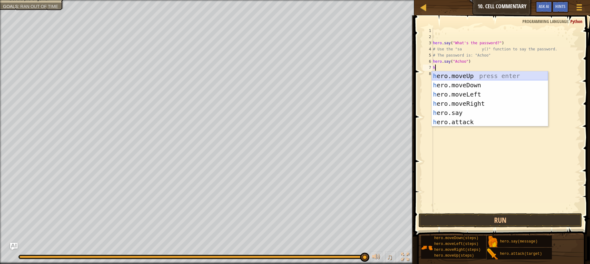
click at [476, 75] on div "h ero.moveUp press enter h ero.moveDown press enter h ero.moveLeft press enter …" at bounding box center [490, 108] width 116 height 74
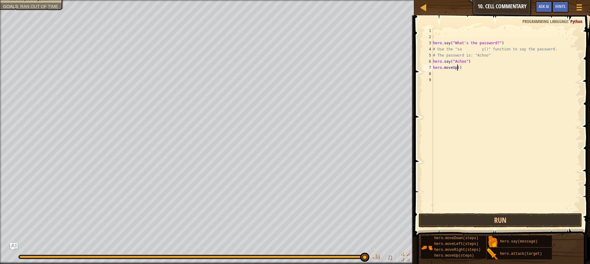
click at [457, 68] on div "hero . say ( "What's the password?" ) # Use the "sa y()" function to say the pa…" at bounding box center [506, 126] width 149 height 197
type textarea "hero.moveUp(4)"
click at [526, 216] on button "Run" at bounding box center [501, 220] width 164 height 14
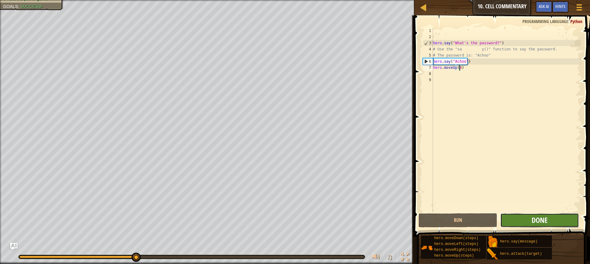
click at [536, 215] on button "Done" at bounding box center [539, 220] width 79 height 14
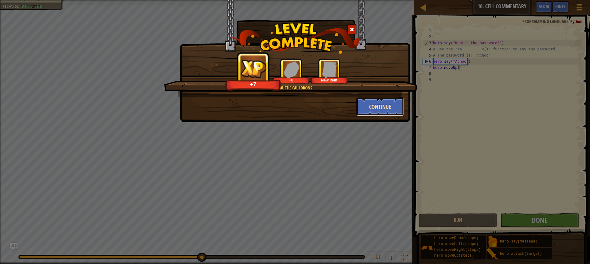
click at [373, 108] on button "Continue" at bounding box center [381, 106] width 48 height 18
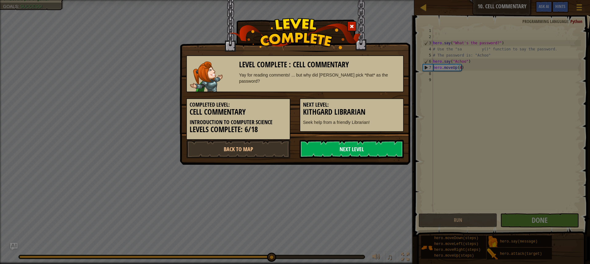
drag, startPoint x: 380, startPoint y: 133, endPoint x: 377, endPoint y: 141, distance: 9.5
click at [377, 137] on div "Completed Level: Cell Commentary Introduction to Computer Science Levels Comple…" at bounding box center [295, 116] width 227 height 48
drag, startPoint x: 379, startPoint y: 147, endPoint x: 382, endPoint y: 143, distance: 4.4
click at [381, 146] on link "Next Level" at bounding box center [352, 149] width 104 height 18
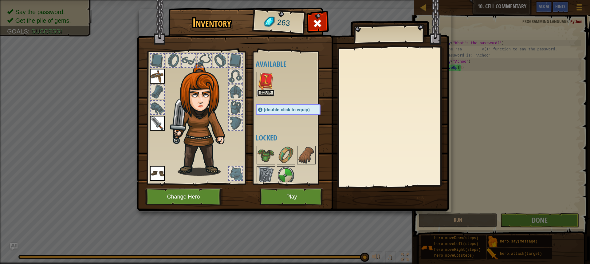
click at [258, 91] on button "Equip" at bounding box center [265, 93] width 17 height 6
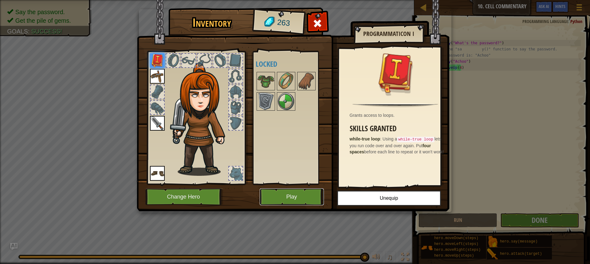
click at [314, 197] on button "Play" at bounding box center [292, 196] width 64 height 17
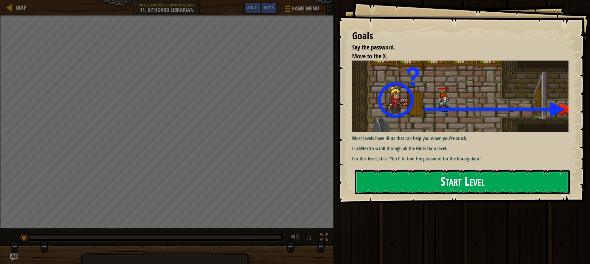
click at [426, 189] on button "Start Level" at bounding box center [462, 182] width 215 height 24
